Goal: Book appointment/travel/reservation

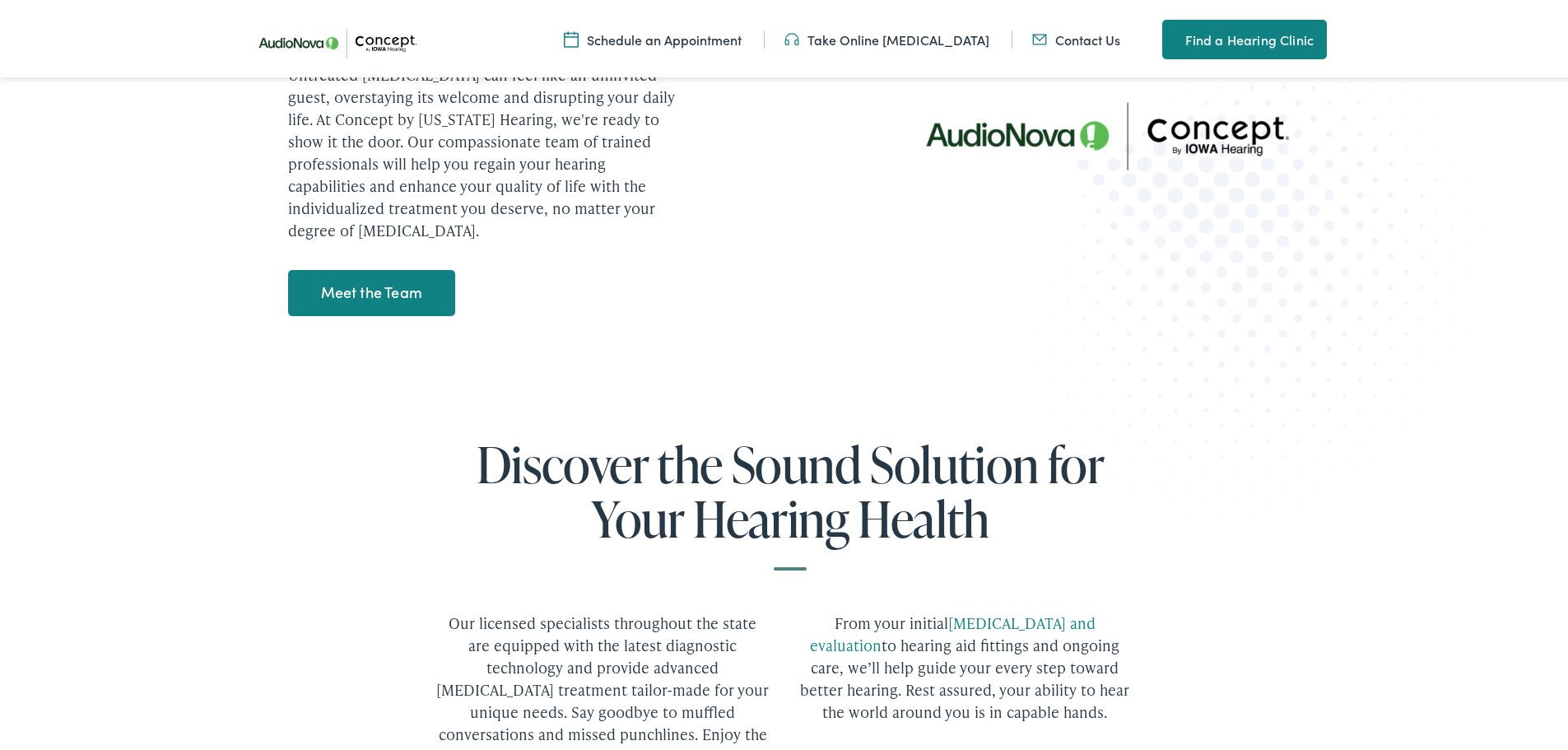
scroll to position [2058, 0]
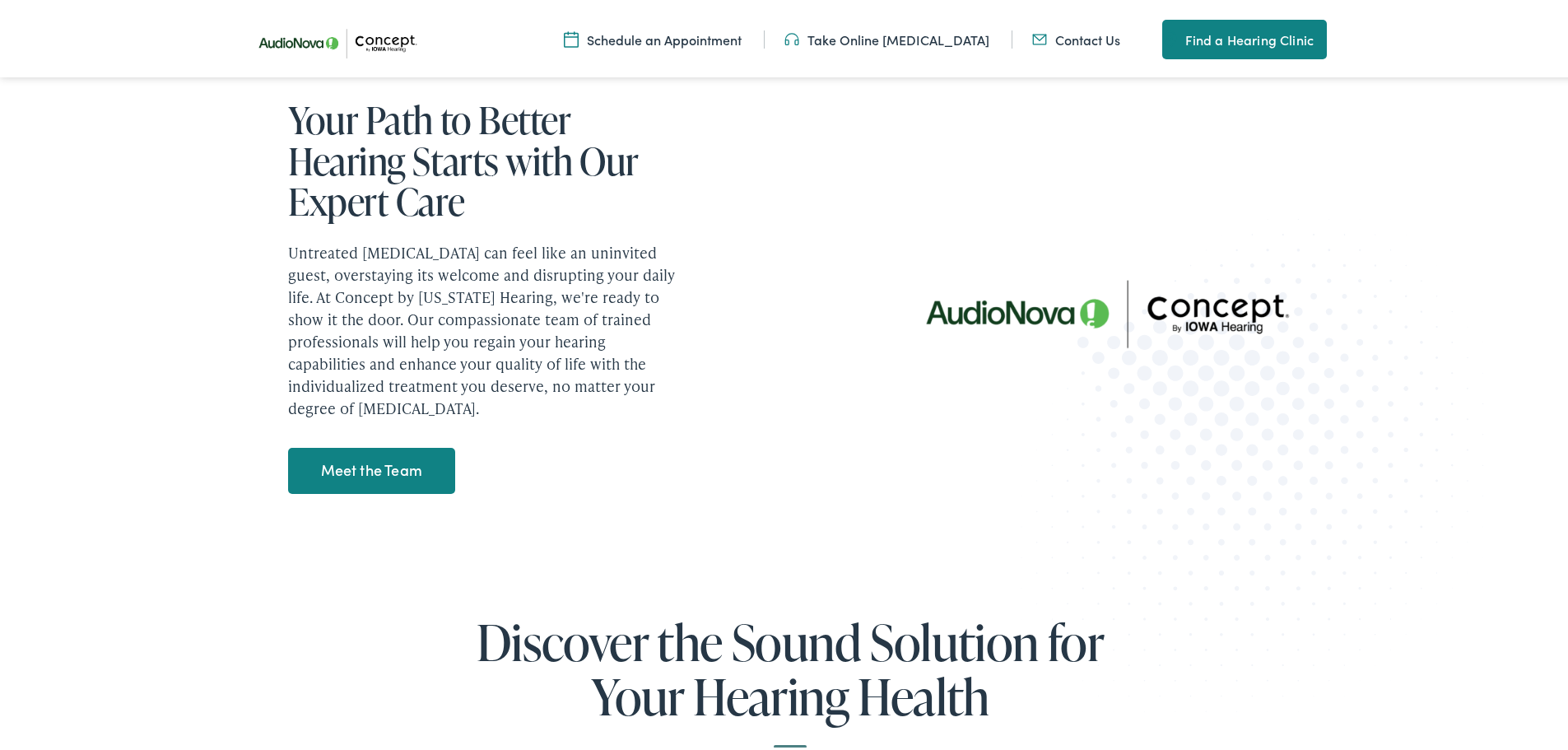
click at [394, 444] on link "Meet the Team" at bounding box center [371, 467] width 167 height 46
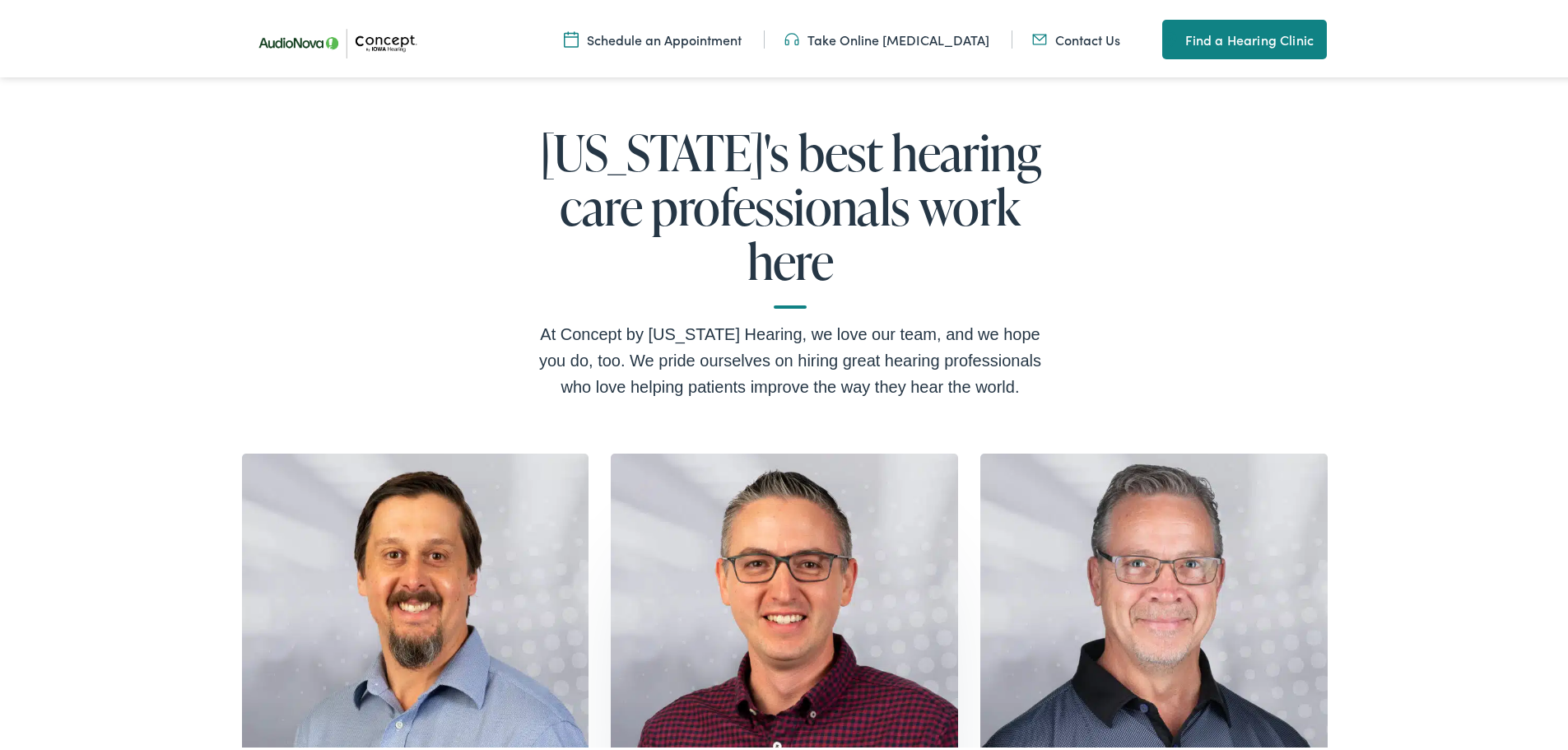
scroll to position [330, 0]
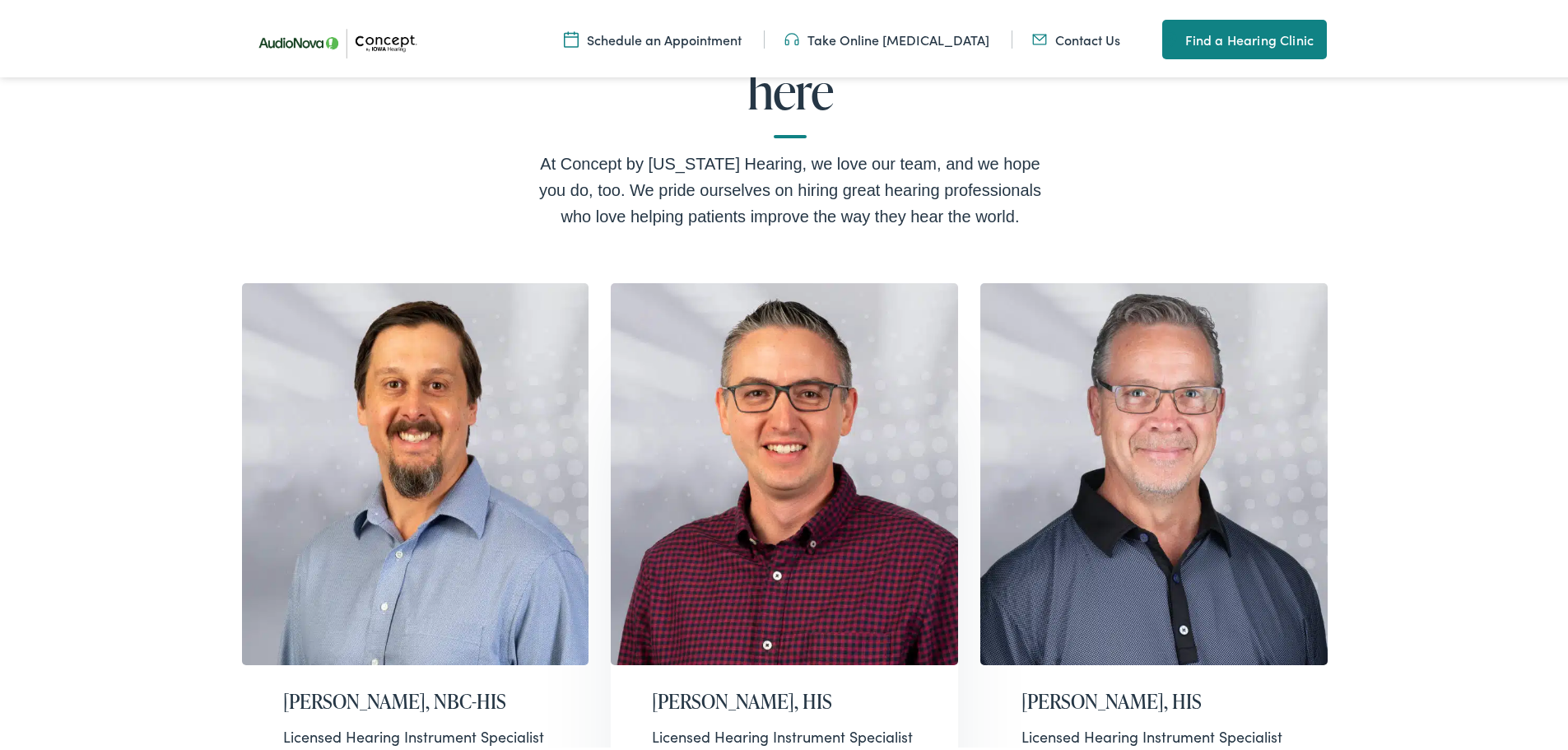
click at [761, 686] on h2 "Eric Wolvers, HIS" at bounding box center [785, 698] width 265 height 24
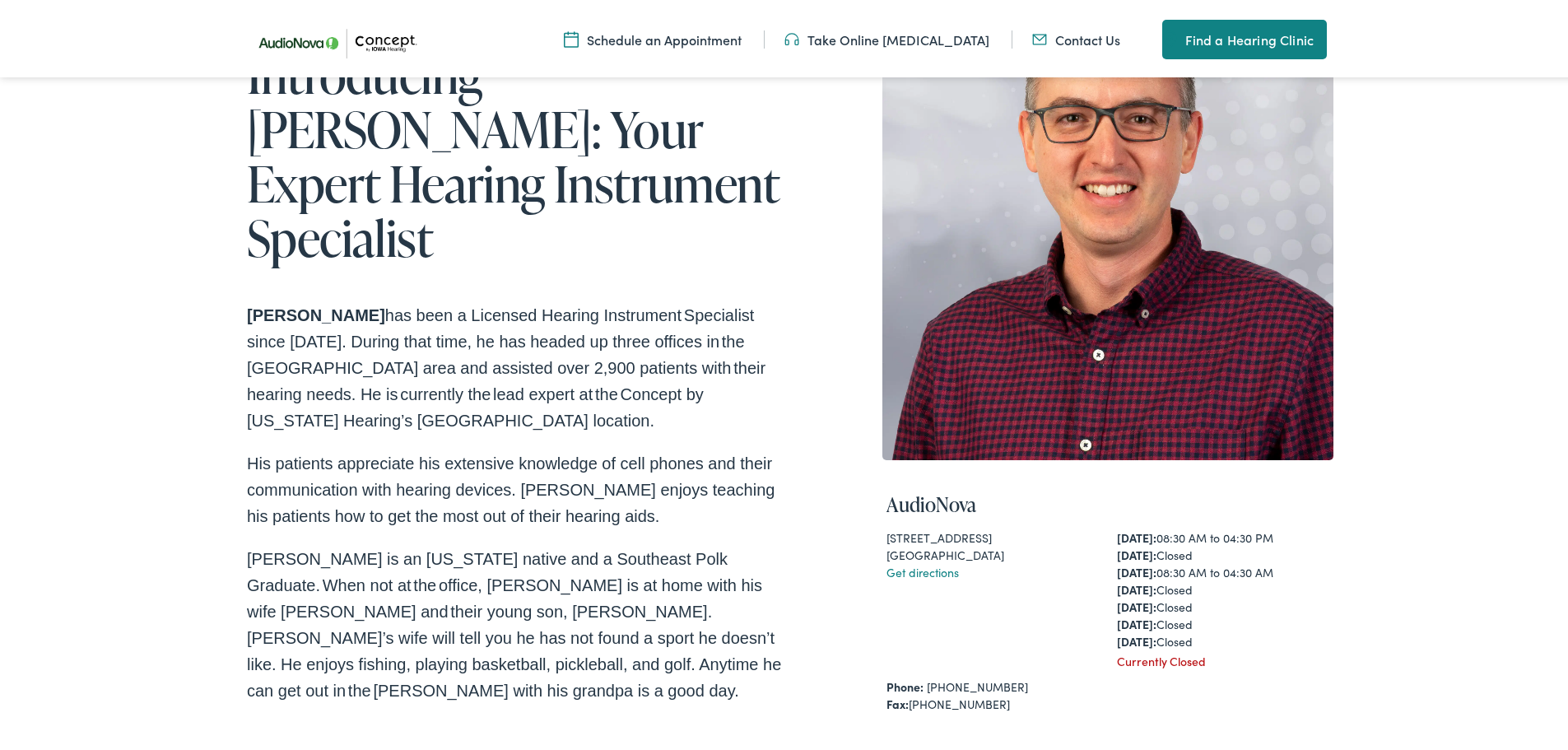
scroll to position [412, 0]
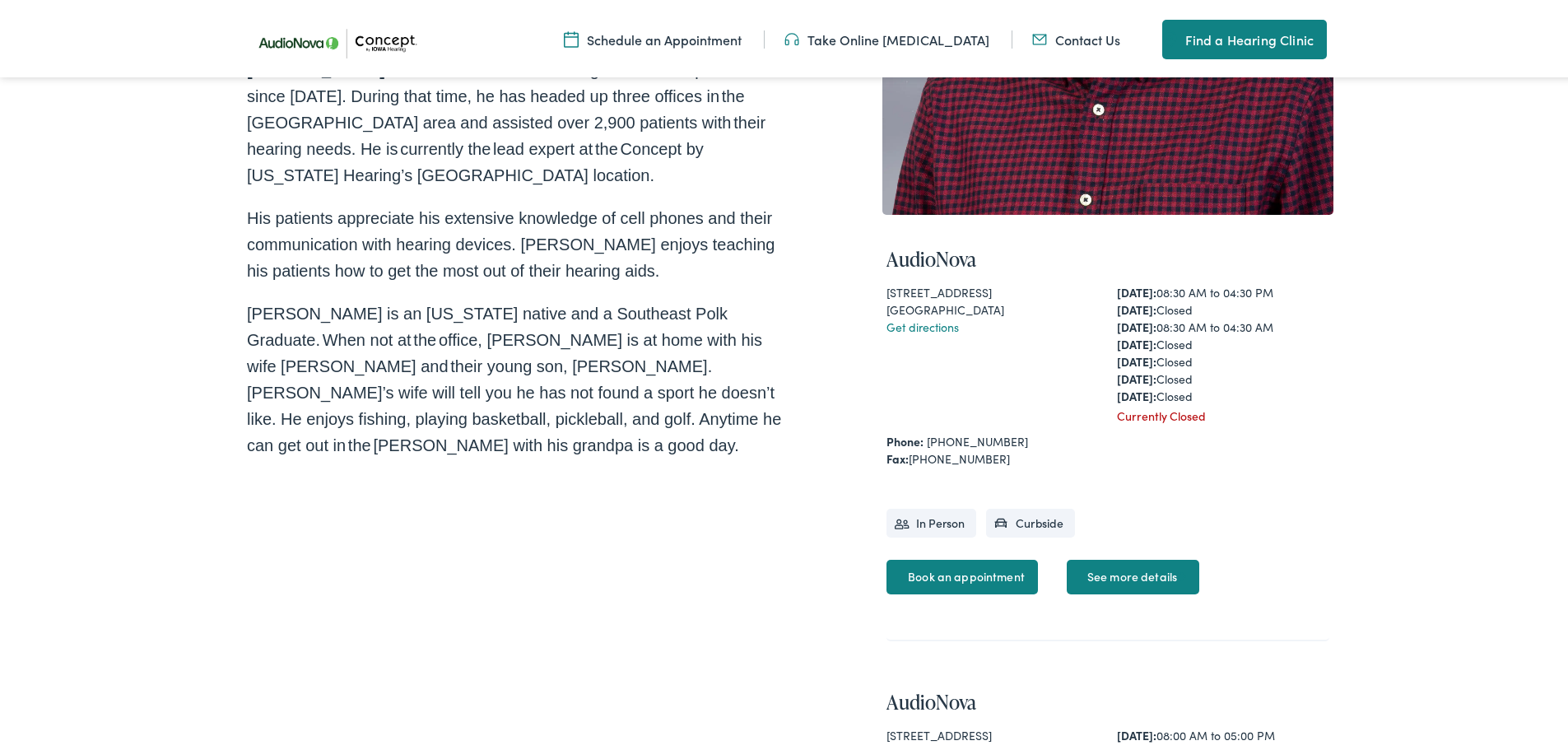
click at [922, 560] on link "Book an appointment" at bounding box center [962, 573] width 151 height 35
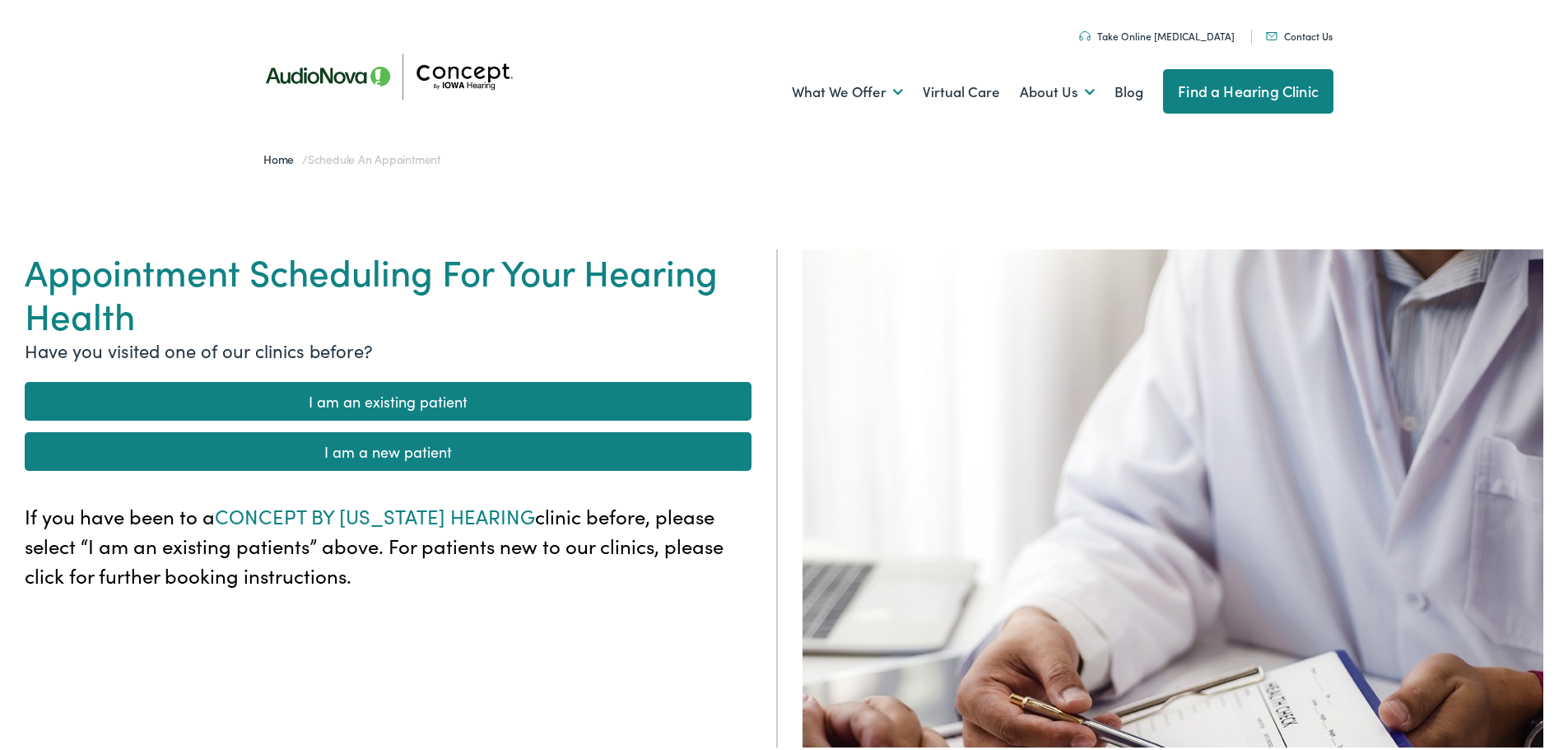
click at [394, 393] on link "I am an existing patient" at bounding box center [388, 398] width 727 height 39
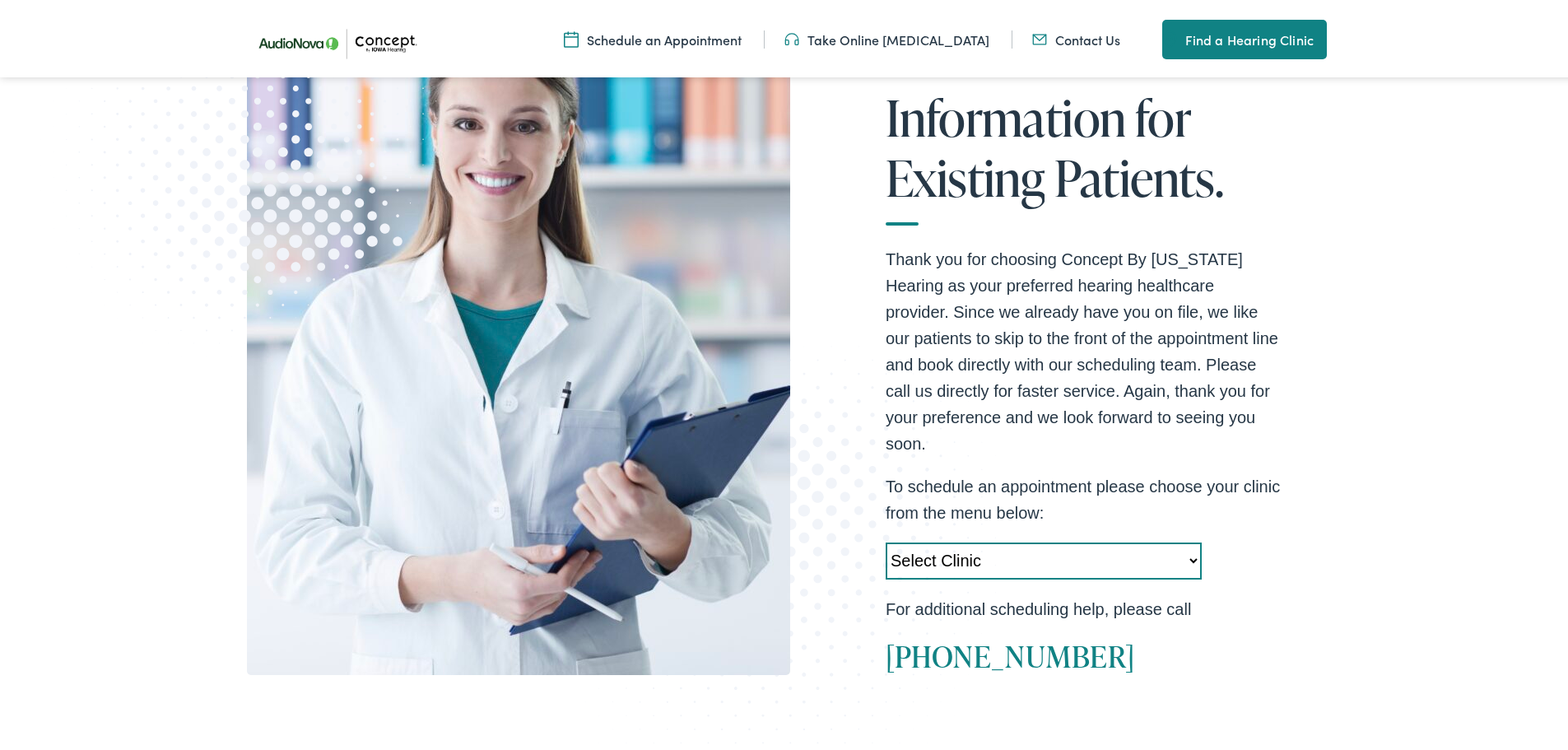
scroll to position [576, 0]
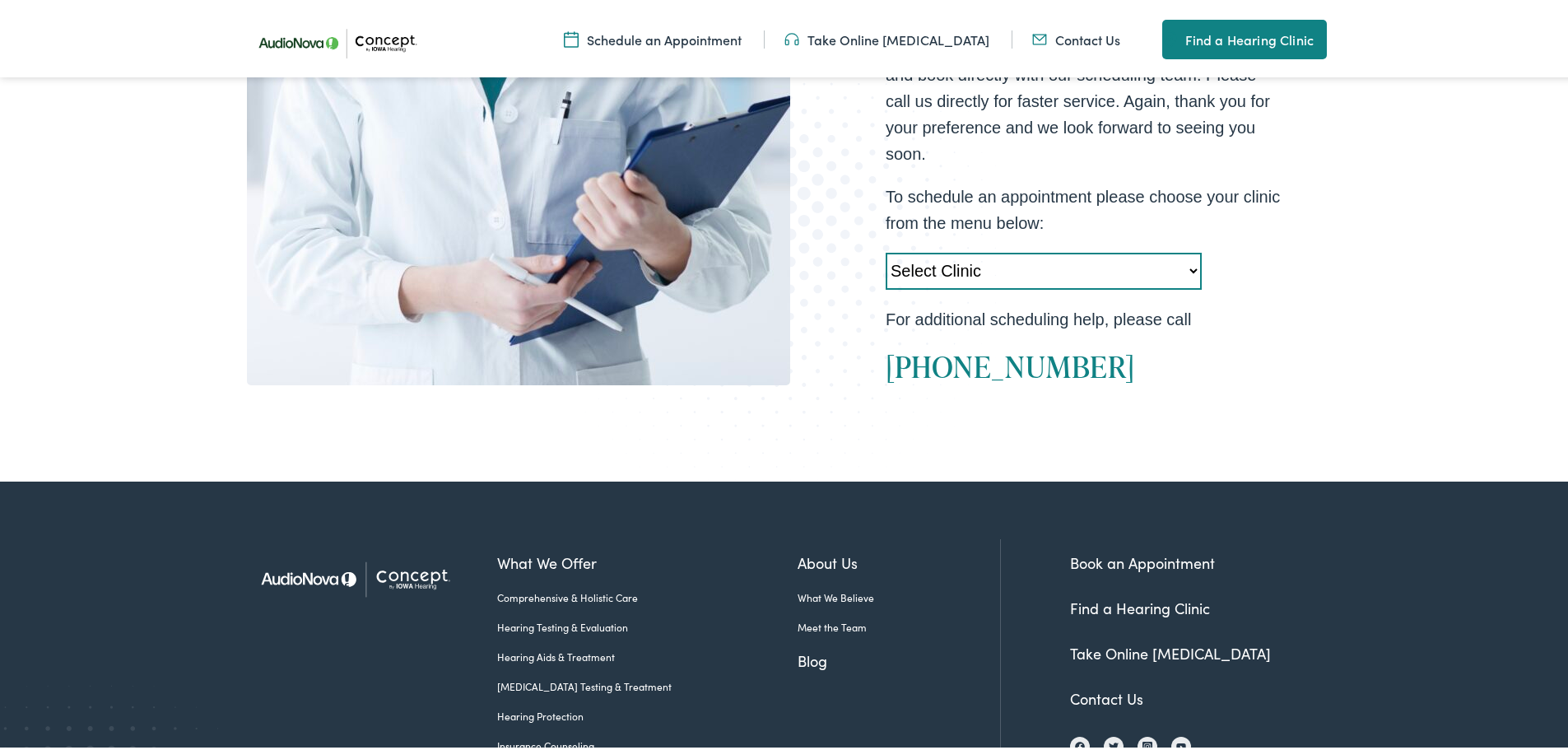
click at [983, 250] on select "Select Clinic Cedar Rapids-IA-AudioNova 5300 Edgewood Rd NE Clinton-IA-AudioNov…" at bounding box center [1044, 268] width 316 height 37
select select "https://iowahearing.alpacaaudiology.com/locations/west-des-moines-ia/"
click at [886, 250] on select "Select Clinic Cedar Rapids-IA-AudioNova 5300 Edgewood Rd NE Clinton-IA-AudioNov…" at bounding box center [1044, 268] width 316 height 37
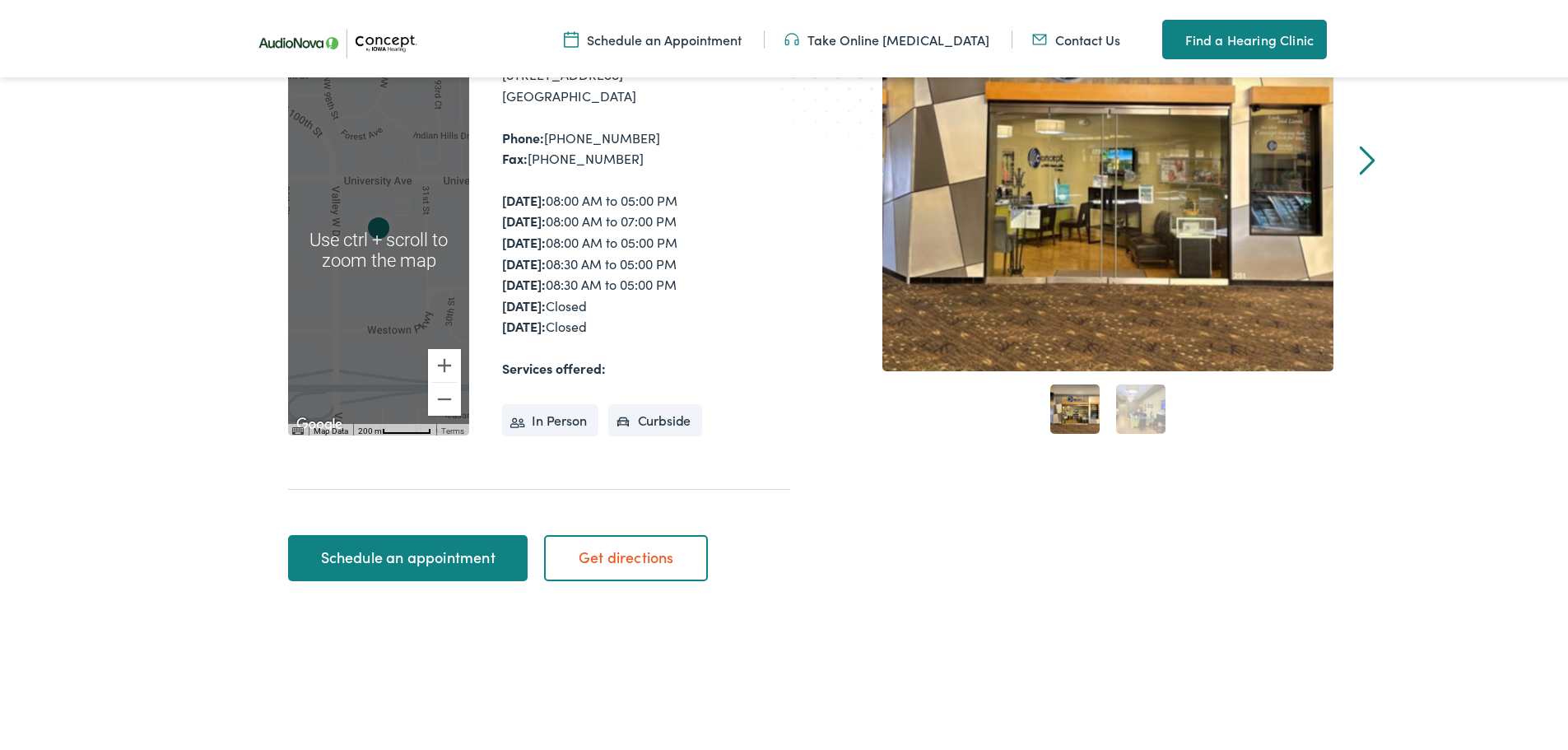
scroll to position [576, 0]
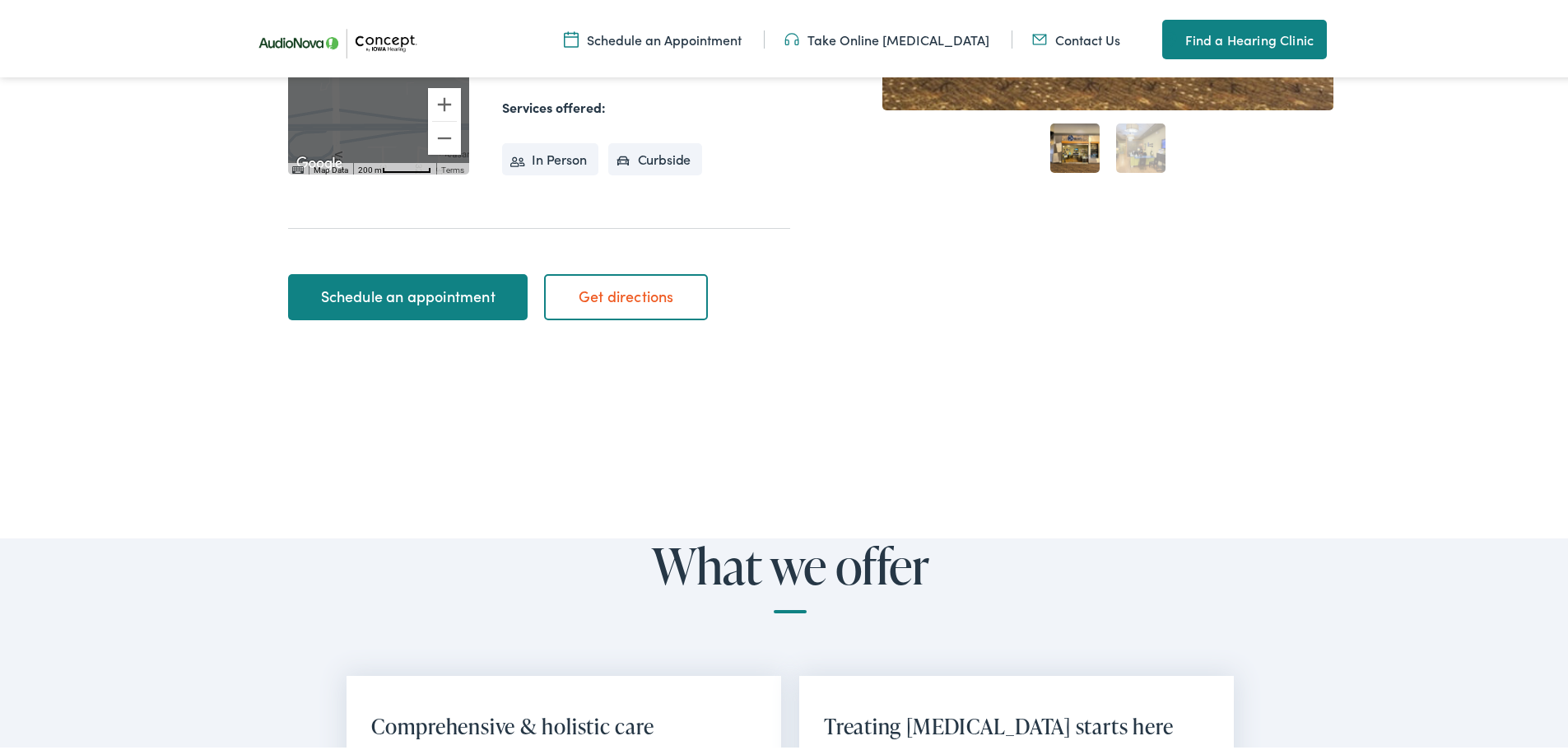
click at [337, 314] on link "Schedule an appointment" at bounding box center [408, 294] width 240 height 46
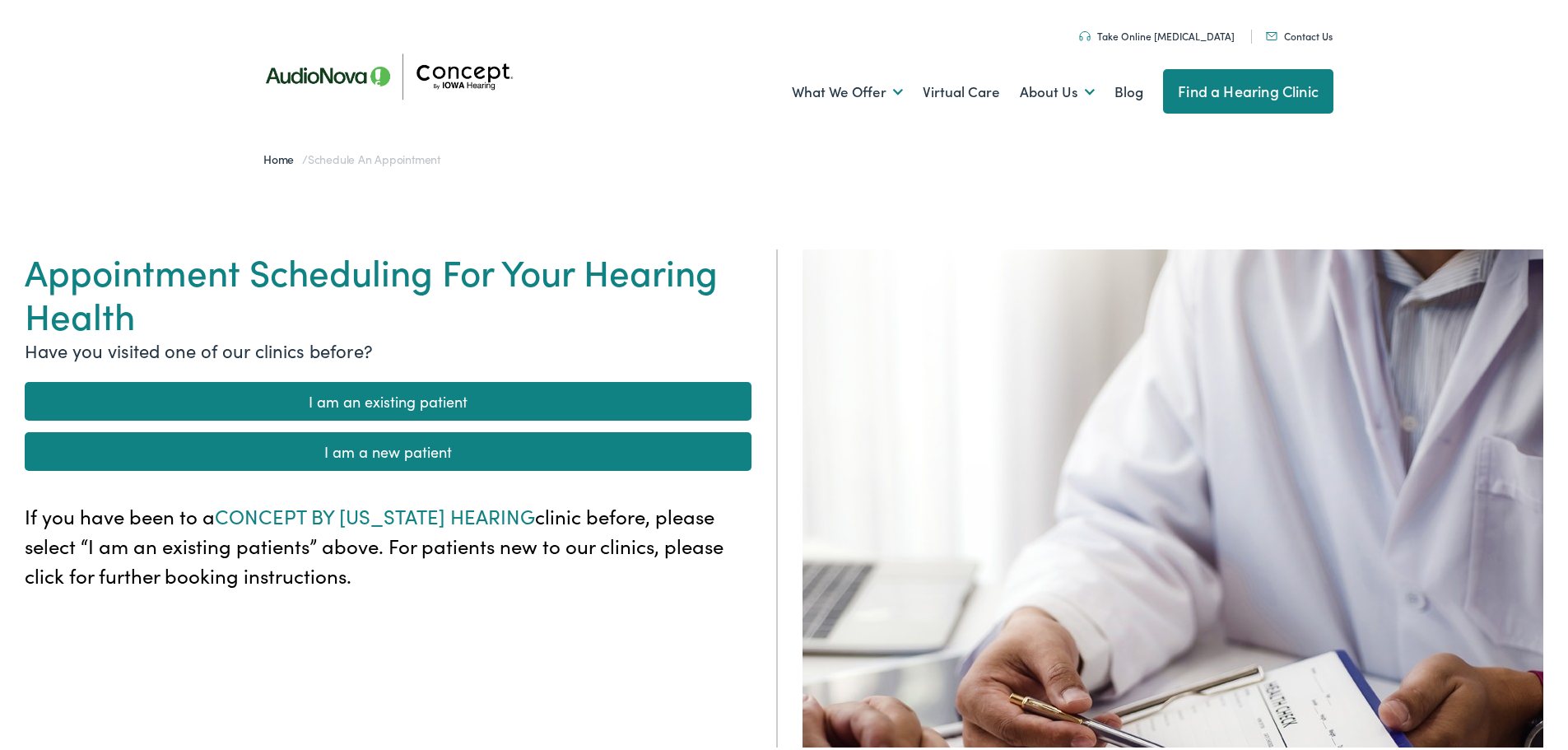
click at [413, 386] on link "I am an existing patient" at bounding box center [388, 398] width 727 height 39
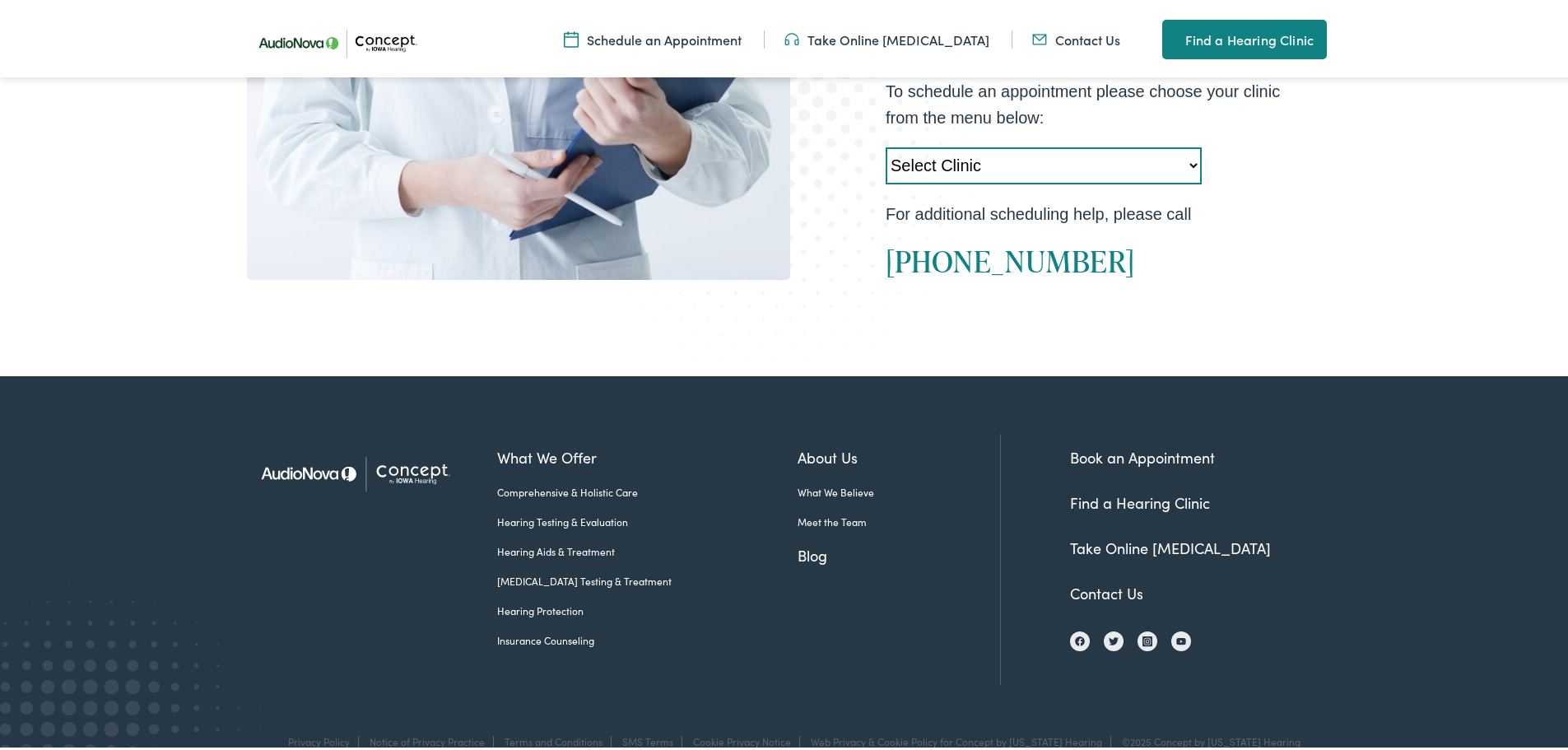
scroll to position [682, 0]
click at [798, 481] on link "What We Believe" at bounding box center [899, 488] width 202 height 14
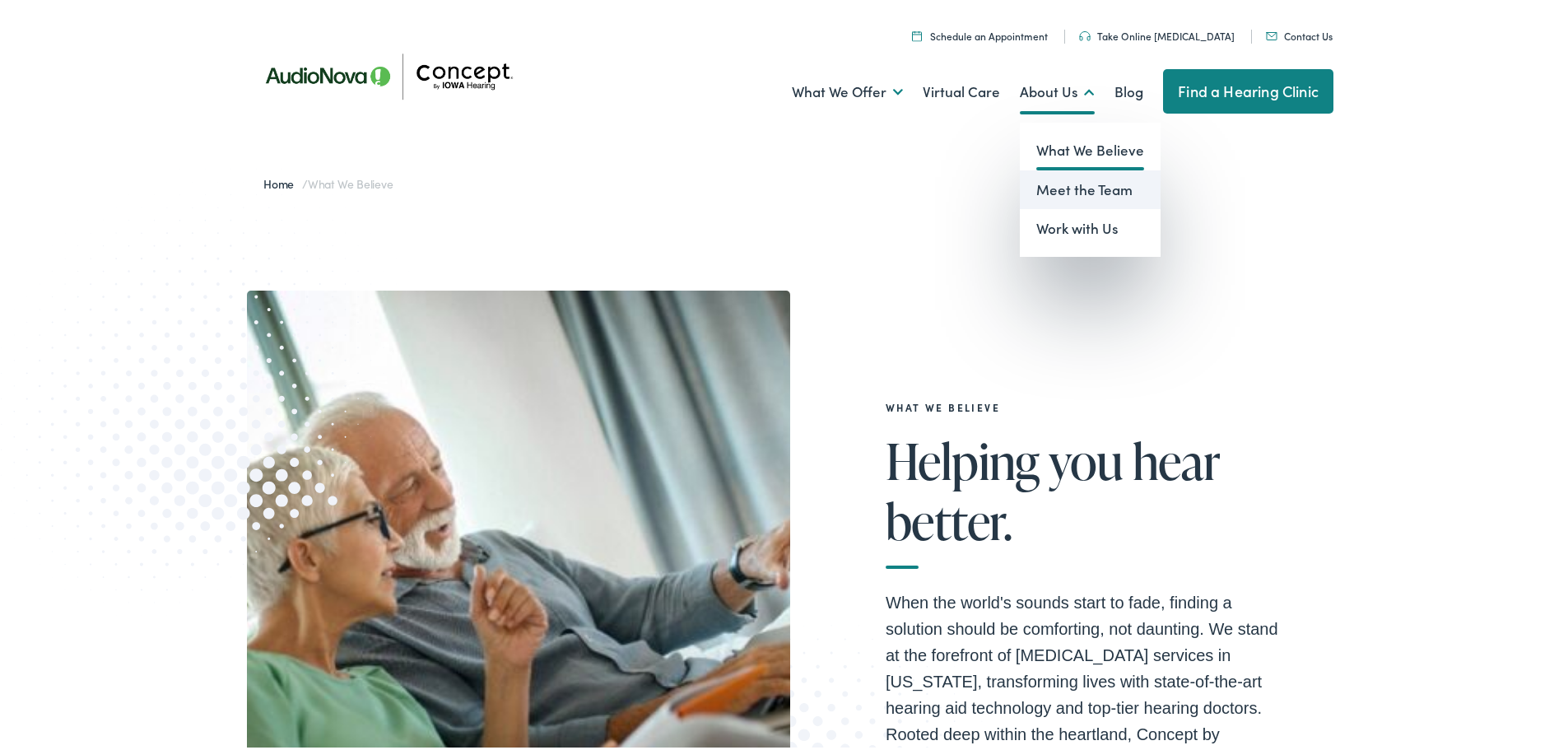
click at [1068, 180] on link "Meet the Team" at bounding box center [1091, 187] width 141 height 40
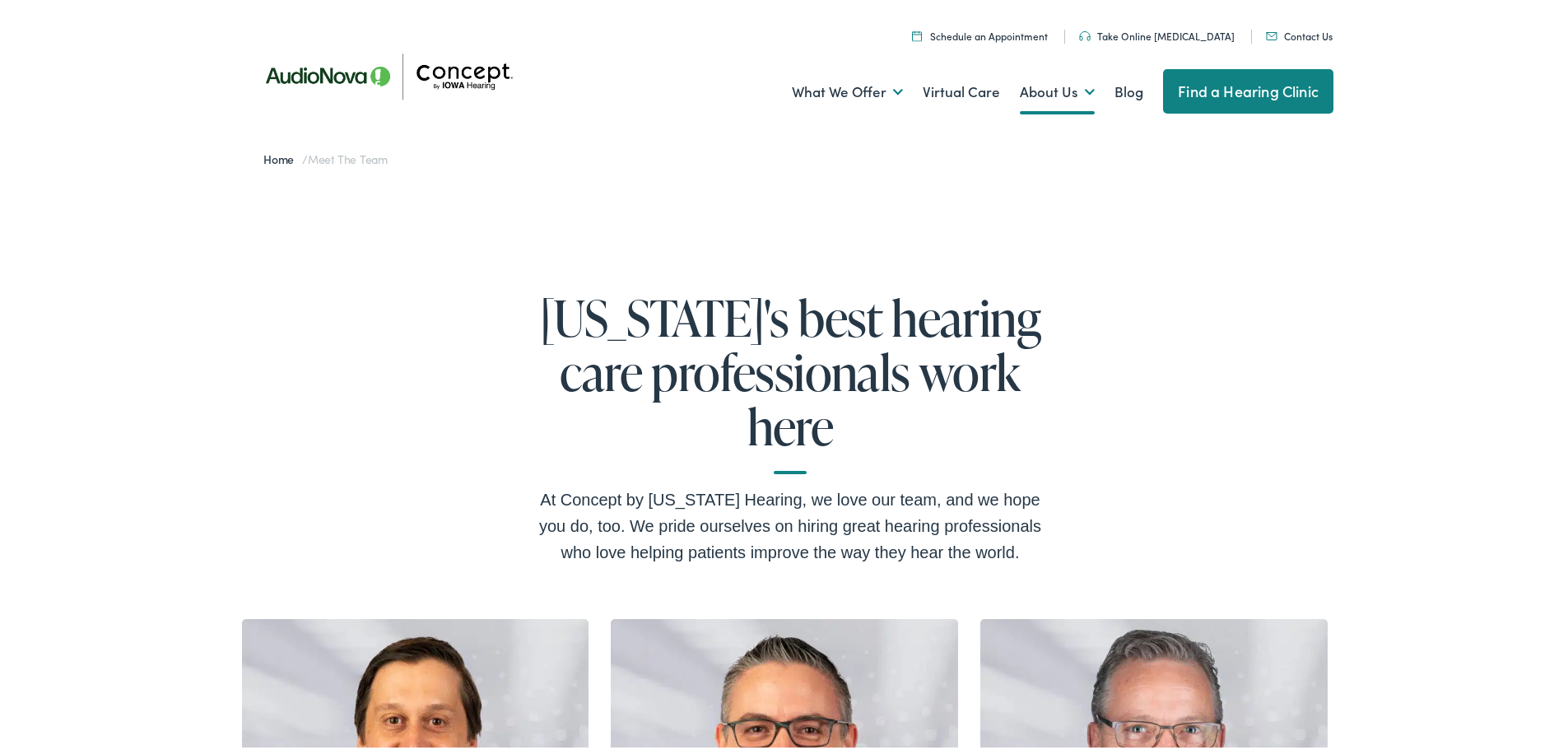
click at [1308, 25] on ul "Schedule an Appointment Take Online [MEDICAL_DATA] Contact Us Find a Hearing Cl…" at bounding box center [796, 31] width 1098 height 22
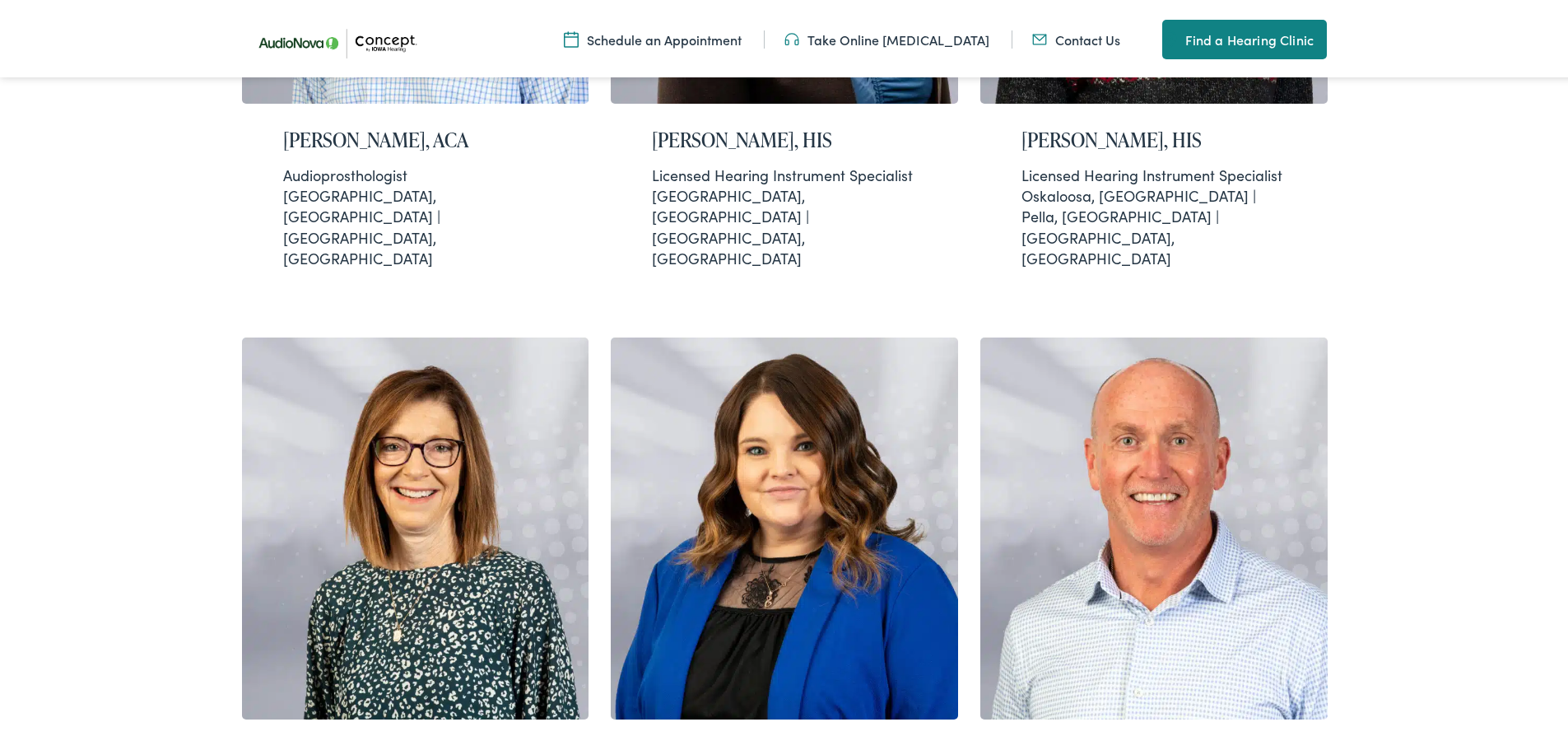
scroll to position [1481, 0]
